Goal: Transaction & Acquisition: Download file/media

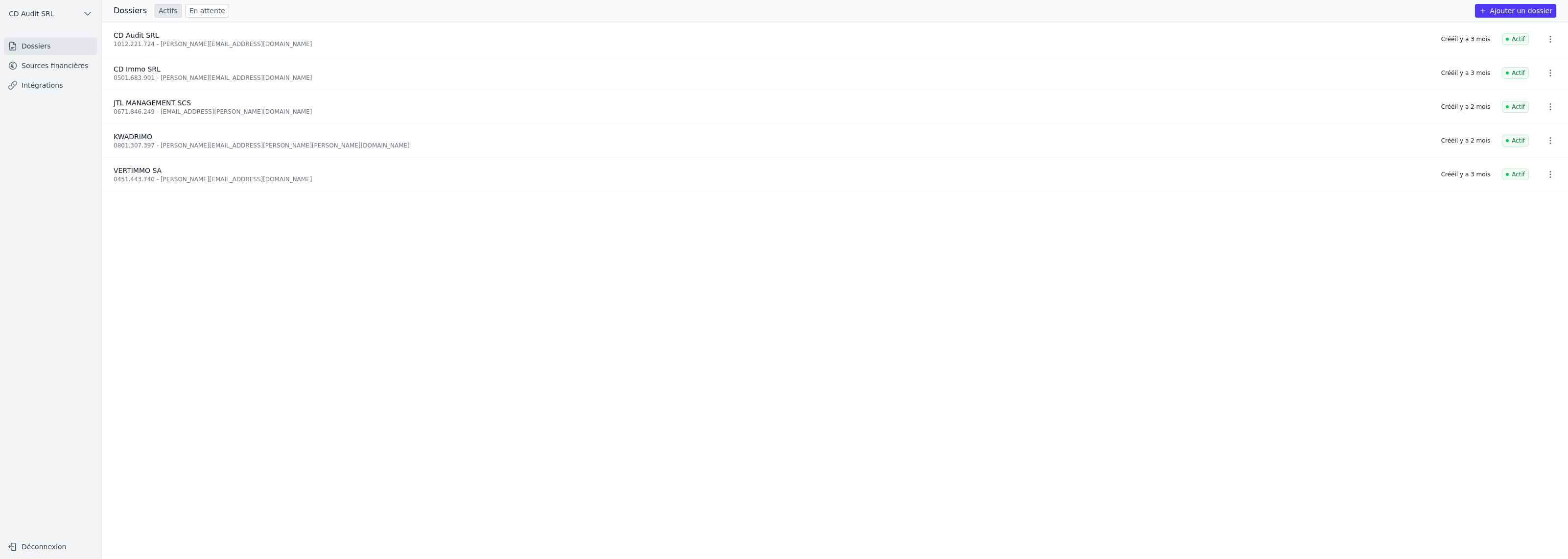
click at [1546, 38] on icon "button" at bounding box center [1550, 39] width 10 height 10
click at [61, 74] on div at bounding box center [784, 280] width 1568 height 559
click at [63, 66] on link "Sources financières" at bounding box center [51, 65] width 94 height 18
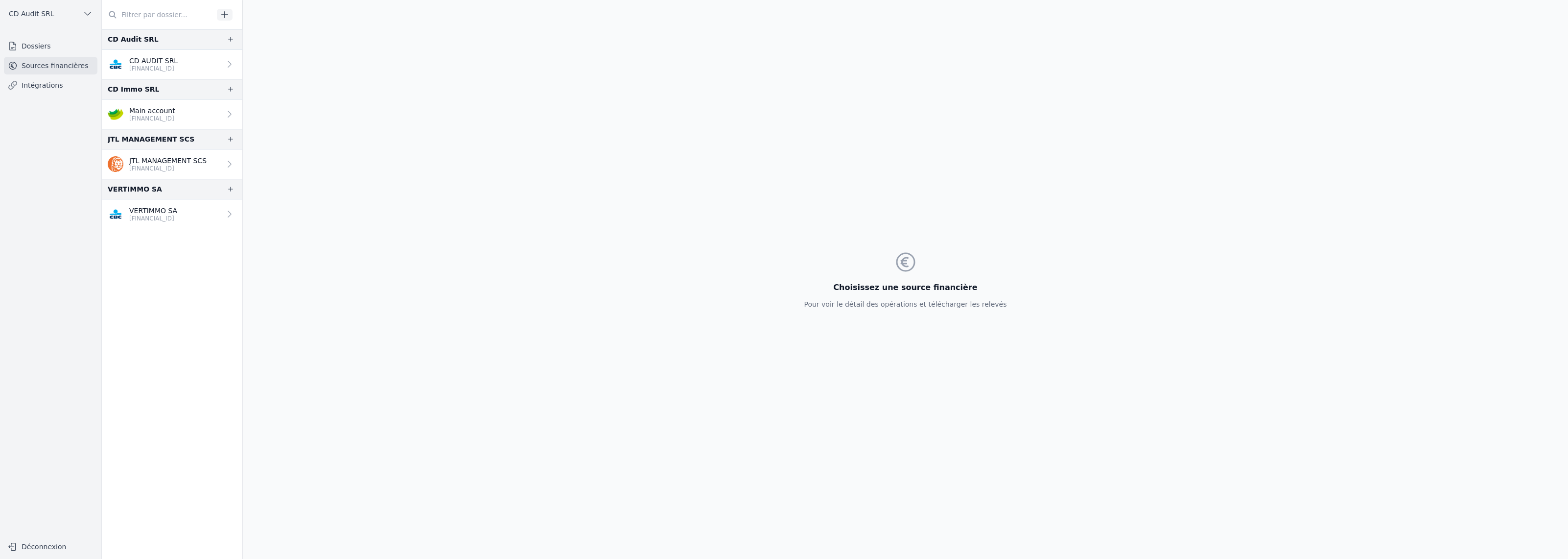
click at [173, 70] on p "[FINANCIAL_ID]" at bounding box center [153, 68] width 49 height 8
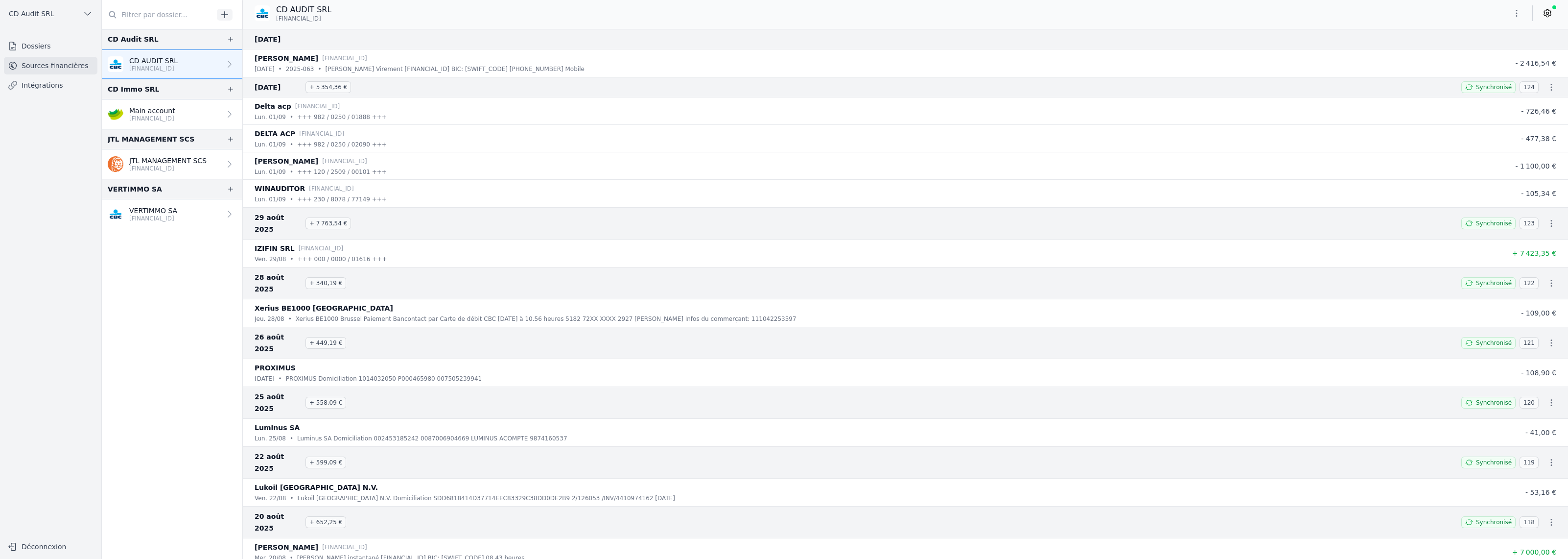
click at [1548, 91] on icon "button" at bounding box center [1552, 87] width 10 height 10
click at [1524, 104] on link "Télécharger les CODA" at bounding box center [1519, 105] width 89 height 18
click at [1550, 219] on icon "button" at bounding box center [1552, 223] width 10 height 10
click at [1532, 233] on link "Télécharger les CODA" at bounding box center [1519, 235] width 89 height 18
click at [1549, 278] on icon "button" at bounding box center [1552, 283] width 10 height 10
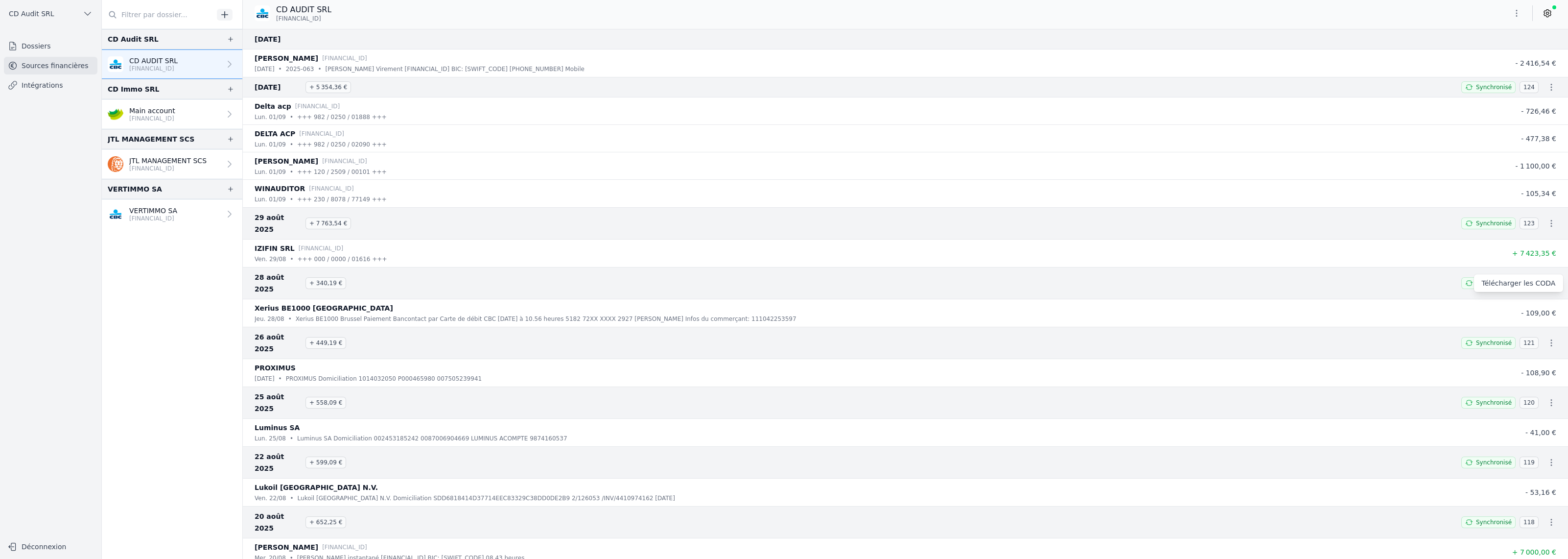
click at [1532, 280] on link "Télécharger les CODA" at bounding box center [1519, 283] width 89 height 18
click at [163, 209] on p "VERTIMMO SA" at bounding box center [153, 211] width 48 height 10
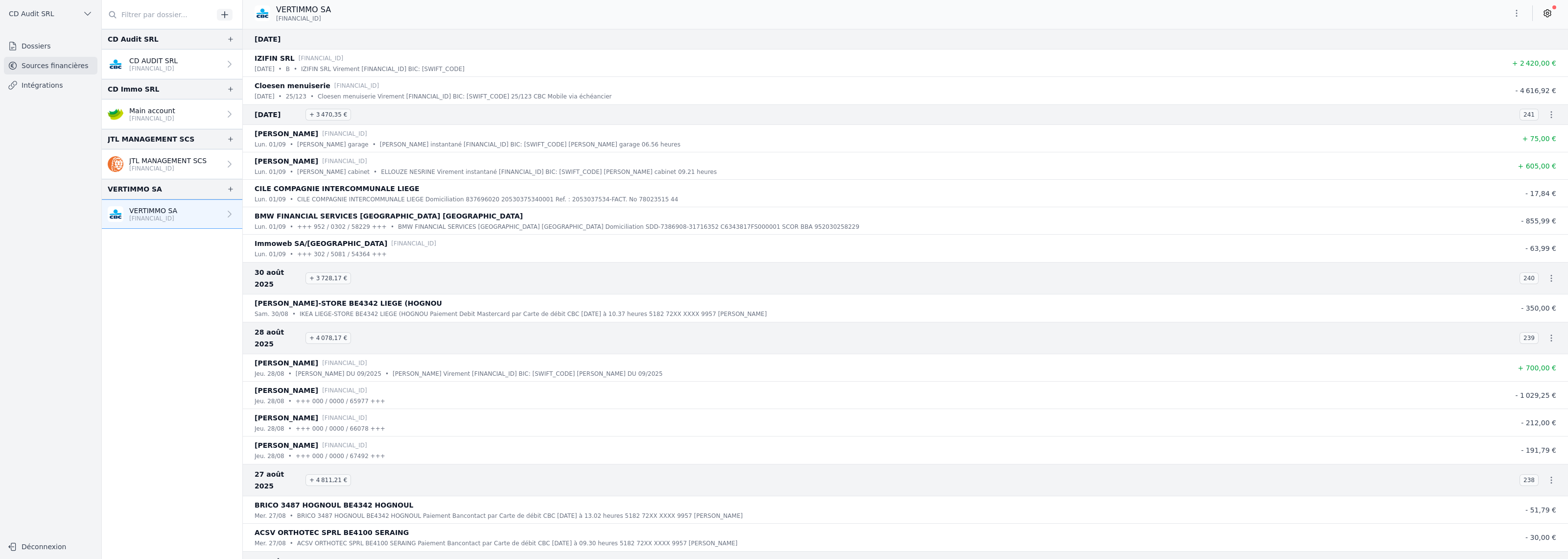
click at [1547, 114] on icon "button" at bounding box center [1552, 114] width 10 height 10
click at [1539, 126] on link "Télécharger les CODA" at bounding box center [1519, 132] width 89 height 18
click at [1548, 273] on icon "button" at bounding box center [1552, 278] width 10 height 10
click at [1536, 292] on link "Télécharger les CODA" at bounding box center [1519, 290] width 89 height 18
click at [1547, 333] on icon "button" at bounding box center [1552, 338] width 10 height 10
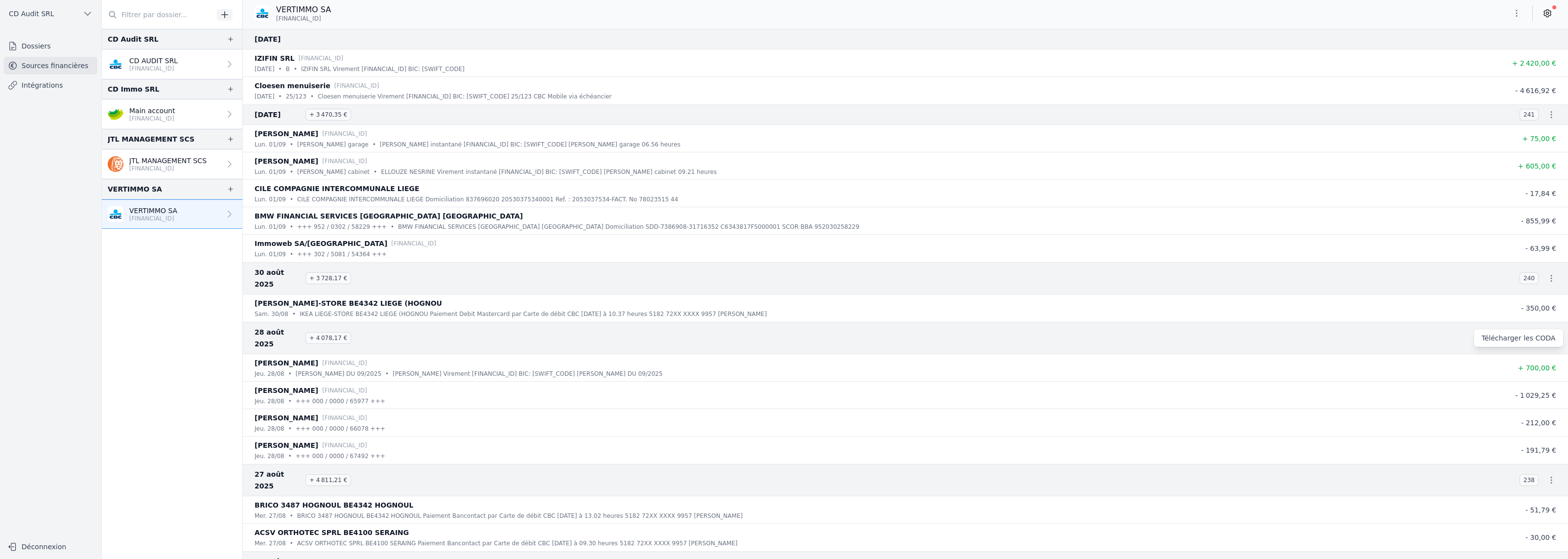
click at [1542, 336] on link "Télécharger les CODA" at bounding box center [1519, 337] width 89 height 18
